Goal: Information Seeking & Learning: Learn about a topic

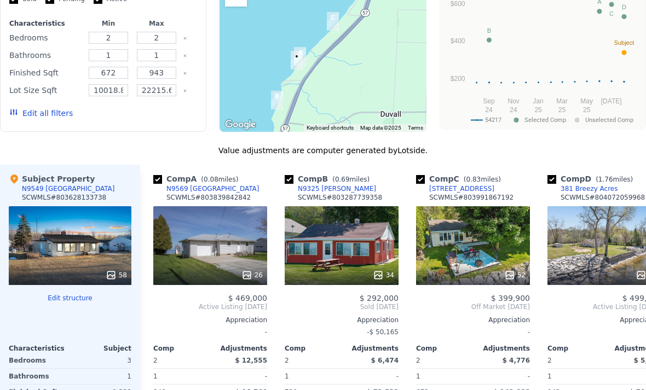
scroll to position [1033, 0]
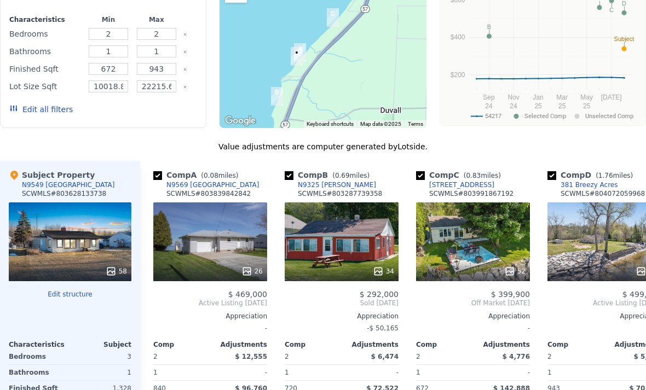
click at [73, 243] on div "58" at bounding box center [70, 242] width 123 height 79
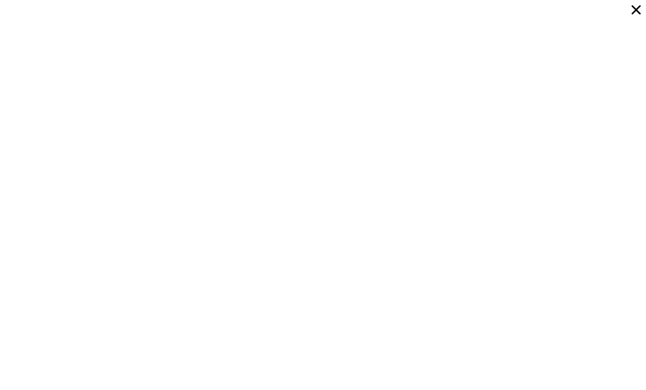
scroll to position [1587, 0]
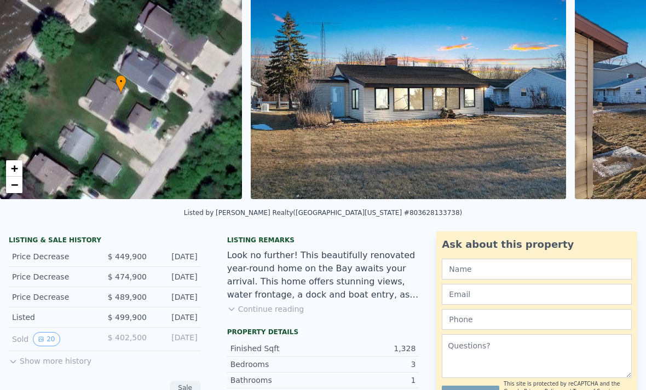
scroll to position [81, 0]
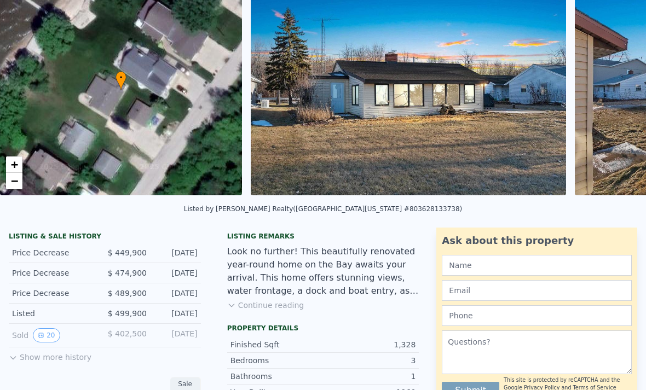
click at [50, 334] on button "20" at bounding box center [46, 336] width 27 height 14
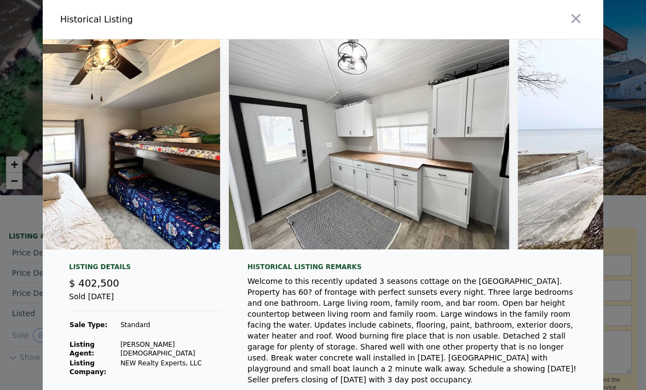
scroll to position [0, 3885]
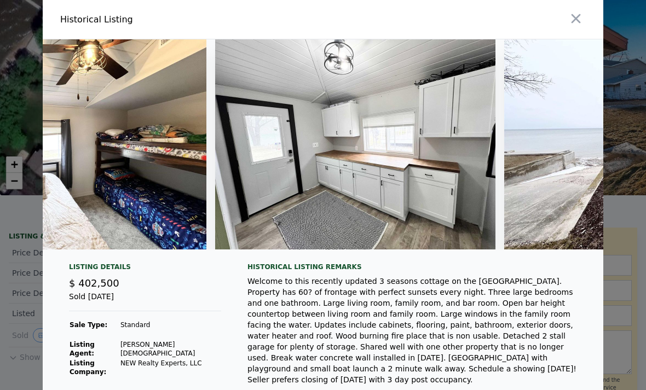
click at [628, 129] on div at bounding box center [323, 195] width 646 height 390
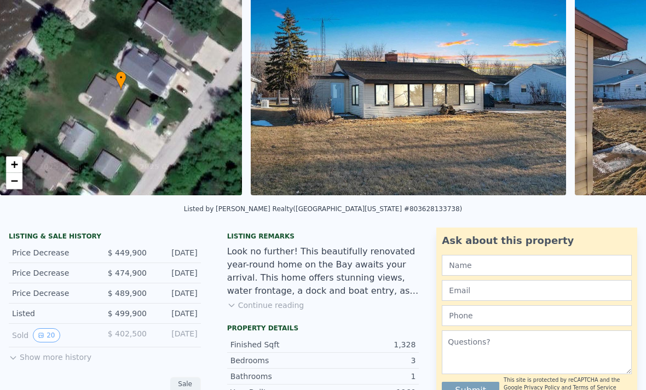
click at [434, 139] on img at bounding box center [409, 90] width 316 height 210
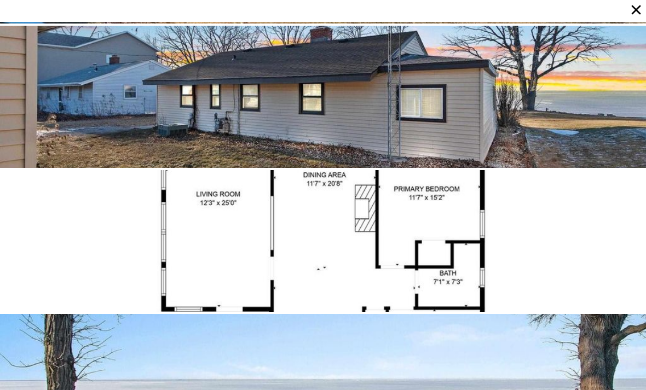
scroll to position [144, 0]
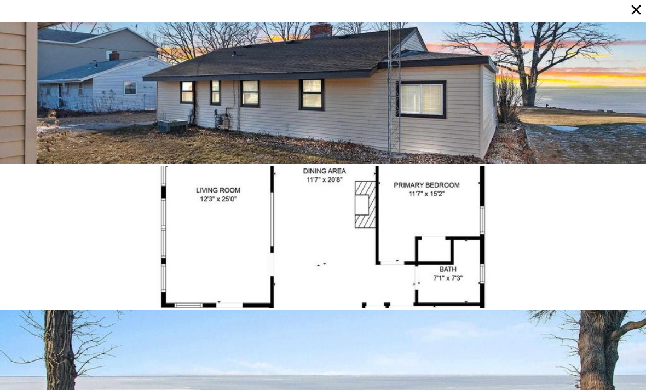
click at [344, 129] on div at bounding box center [323, 93] width 646 height 142
click at [355, 134] on div at bounding box center [323, 93] width 646 height 142
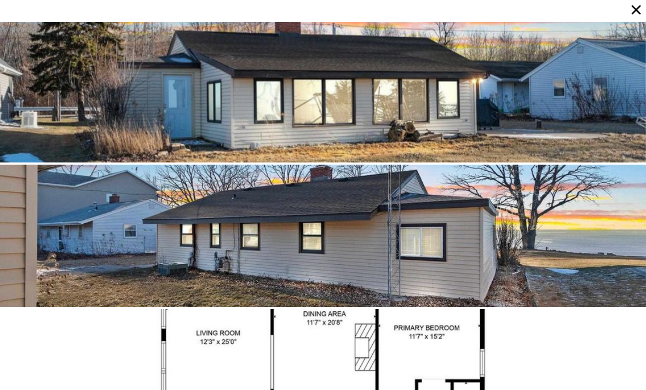
scroll to position [0, 0]
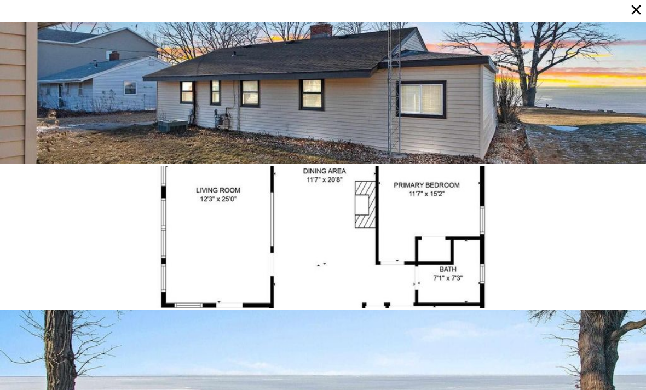
click at [437, 271] on div at bounding box center [323, 237] width 646 height 142
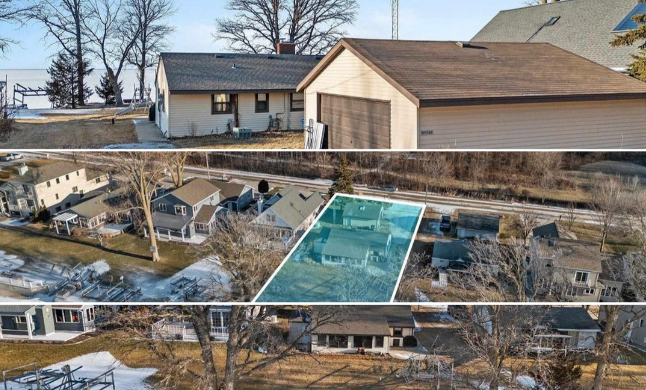
scroll to position [721, 0]
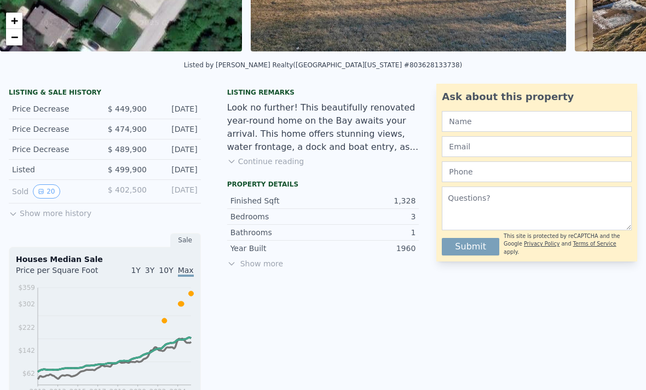
scroll to position [225, 0]
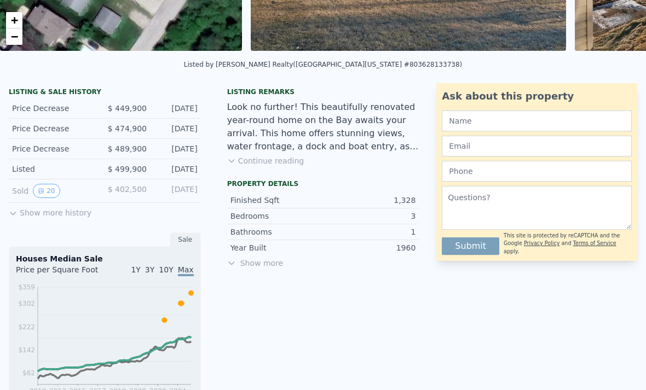
click at [54, 191] on button "20" at bounding box center [46, 191] width 27 height 14
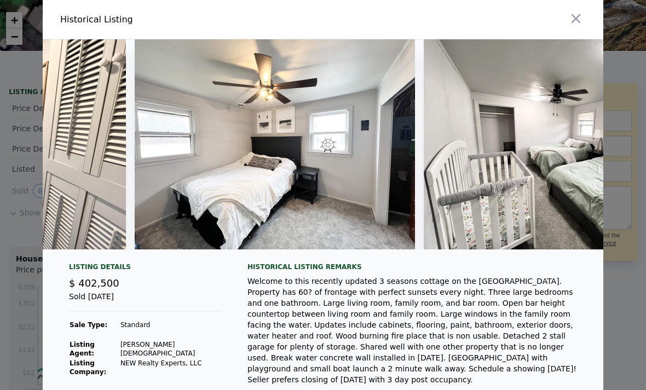
scroll to position [0, 2807]
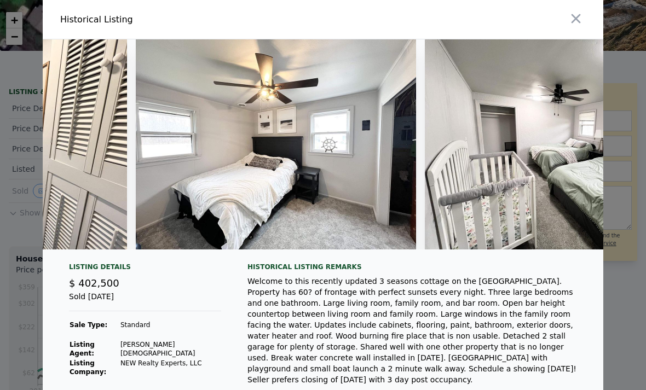
click at [368, 220] on img at bounding box center [276, 144] width 280 height 210
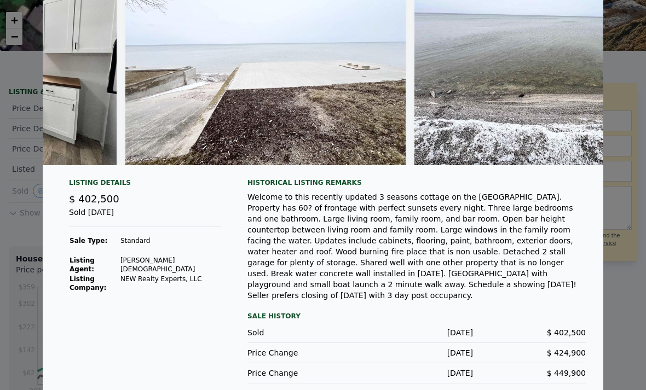
scroll to position [84, 0]
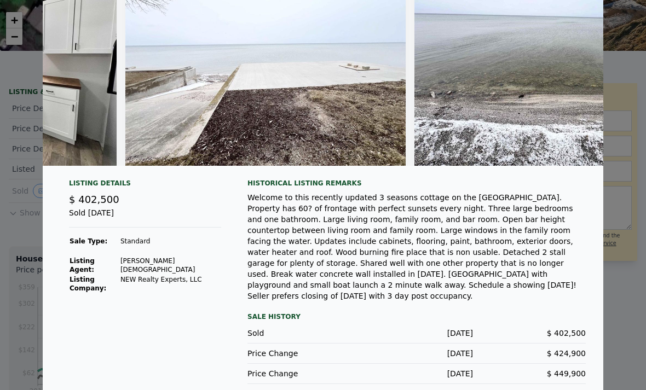
click at [585, 270] on div "Welcome to this recently updated 3 seasons cottage on the [GEOGRAPHIC_DATA]. Pr…" at bounding box center [417, 247] width 338 height 110
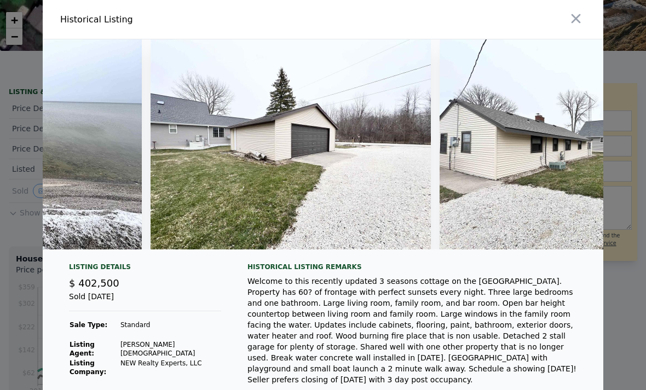
scroll to position [0, 0]
click at [577, 16] on icon "button" at bounding box center [575, 18] width 15 height 15
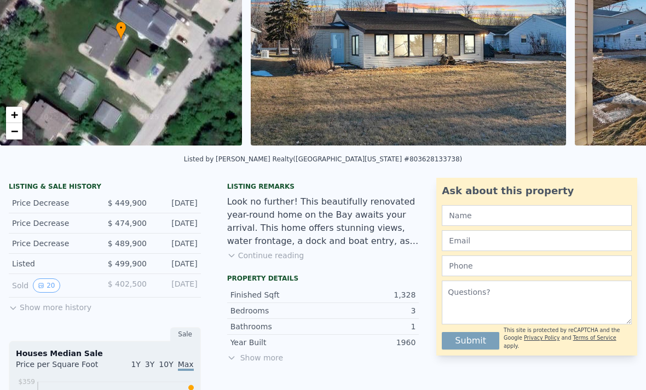
scroll to position [74, 0]
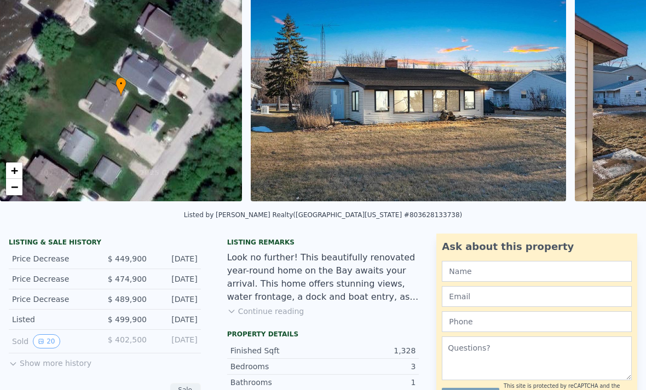
click at [279, 315] on button "Continue reading" at bounding box center [265, 311] width 77 height 11
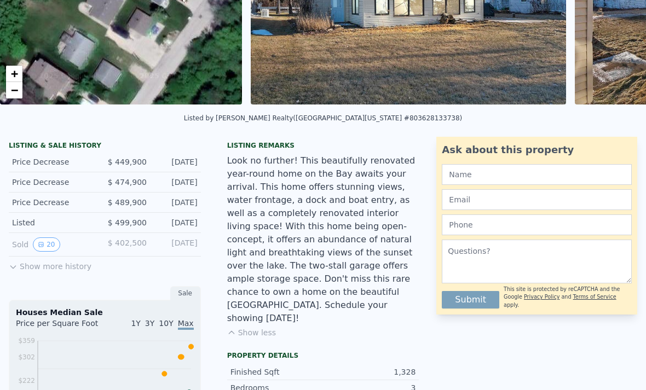
scroll to position [145, 0]
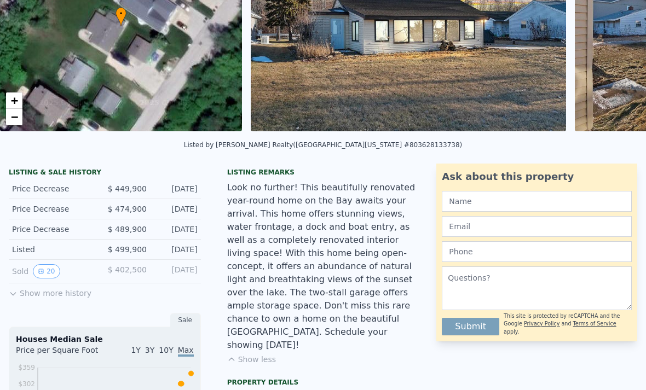
click at [24, 295] on button "Show more history" at bounding box center [50, 291] width 83 height 15
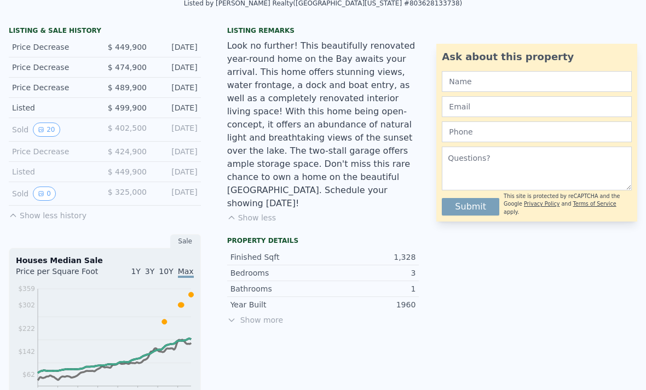
scroll to position [286, 0]
click at [269, 315] on span "Show more" at bounding box center [323, 320] width 192 height 11
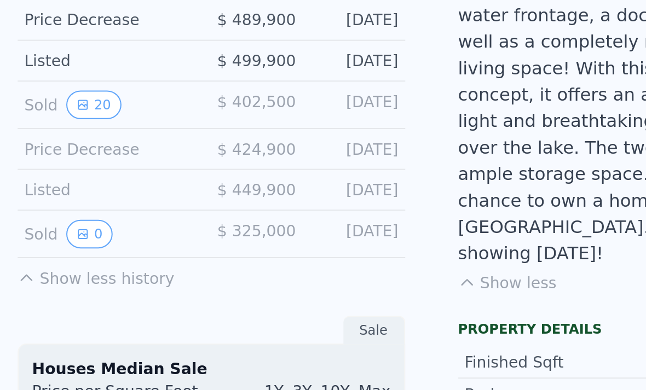
scroll to position [364, 0]
click at [48, 49] on button "20" at bounding box center [46, 52] width 27 height 14
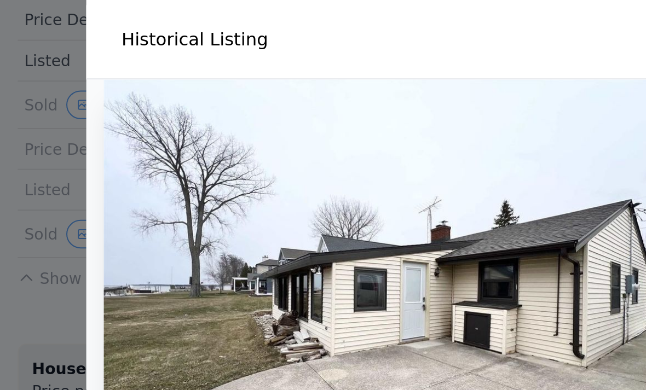
scroll to position [0, 0]
click at [8, 78] on div at bounding box center [323, 195] width 646 height 390
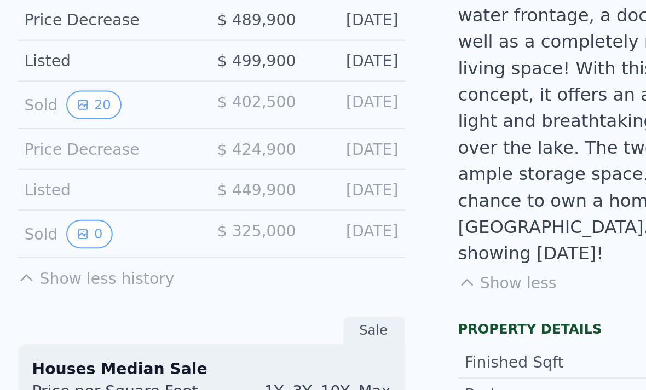
click at [148, 157] on div "Sale" at bounding box center [105, 164] width 192 height 14
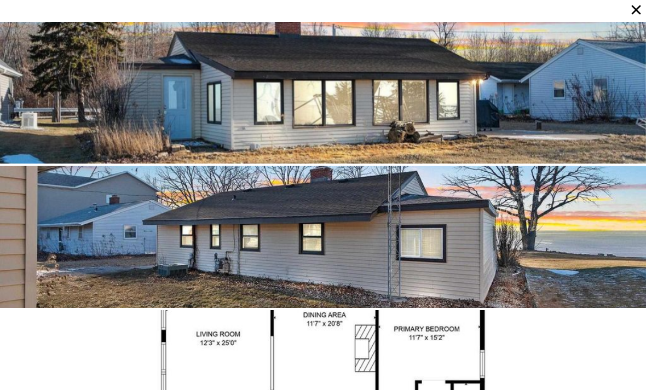
scroll to position [0, 11612]
